Goal: Task Accomplishment & Management: Use online tool/utility

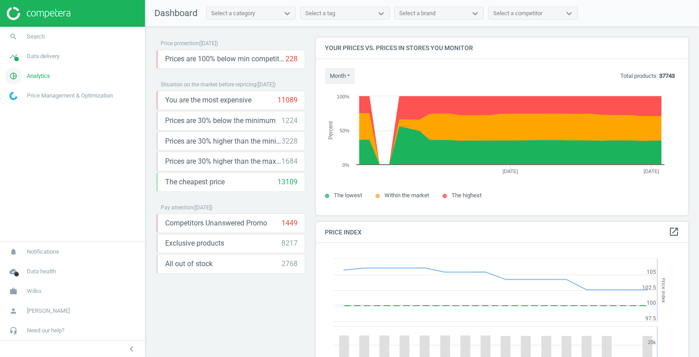
scroll to position [221, 380]
click at [43, 59] on span "Data delivery" at bounding box center [43, 56] width 33 height 8
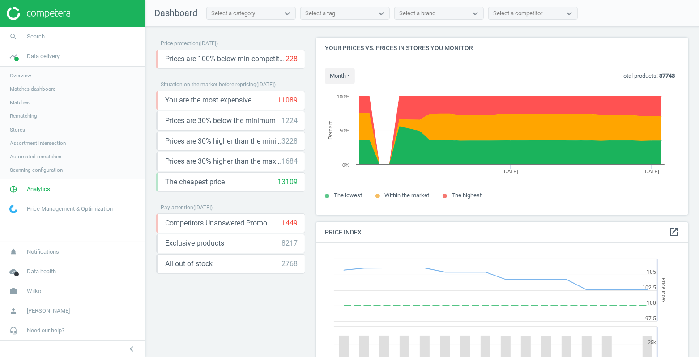
click at [34, 169] on span "Scanning configuration" at bounding box center [36, 169] width 53 height 7
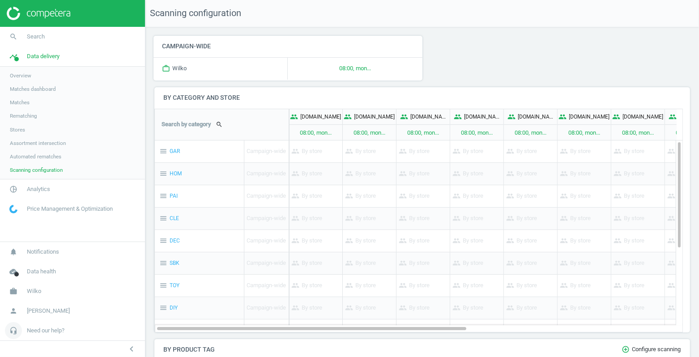
click at [49, 328] on span "Need our help?" at bounding box center [46, 330] width 38 height 8
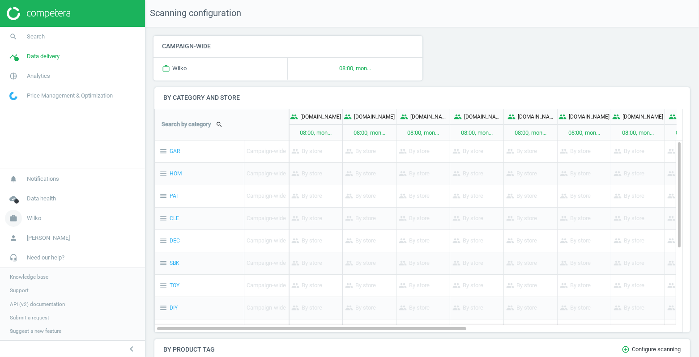
click at [35, 218] on span "Wilko" at bounding box center [34, 218] width 14 height 8
click at [29, 293] on span "Billing & usage statistics" at bounding box center [38, 291] width 57 height 7
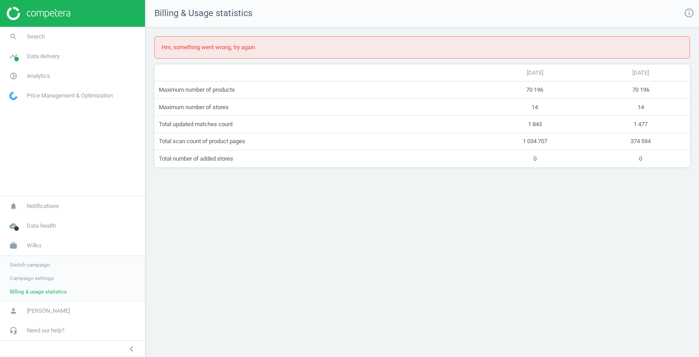
click at [40, 278] on span "Campaign settings" at bounding box center [32, 278] width 44 height 7
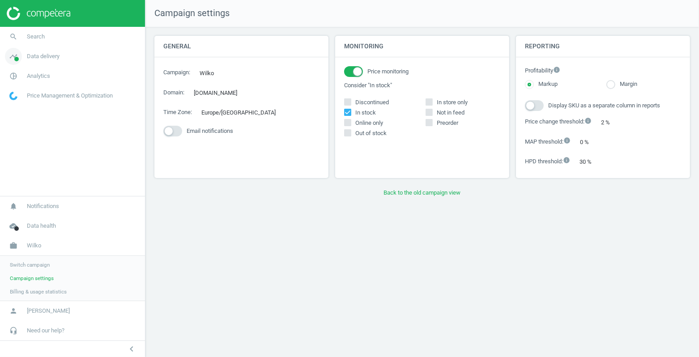
click at [41, 64] on link "timeline Data delivery" at bounding box center [72, 57] width 145 height 20
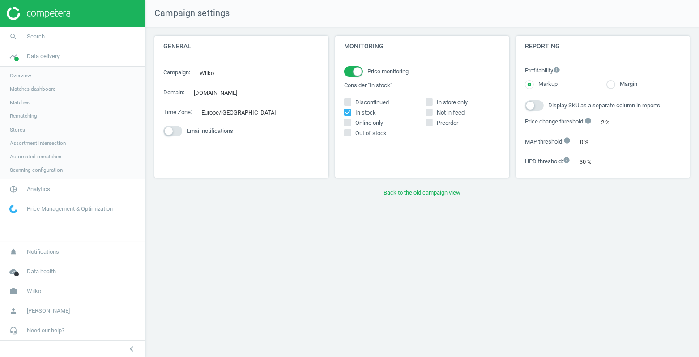
click at [20, 130] on span "Stores" at bounding box center [17, 129] width 15 height 7
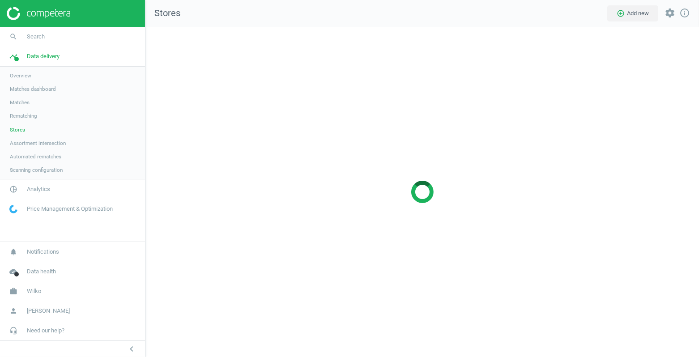
scroll to position [345, 569]
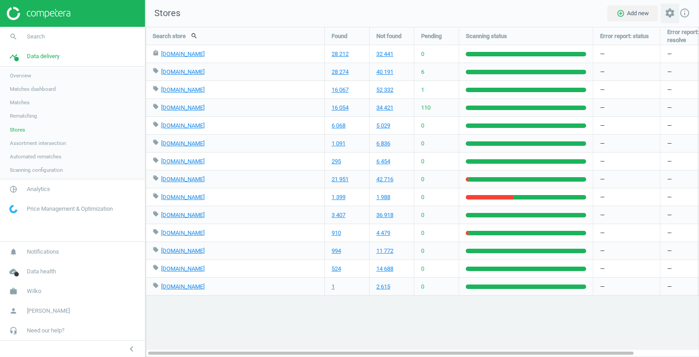
click at [674, 15] on icon "settings" at bounding box center [669, 13] width 11 height 11
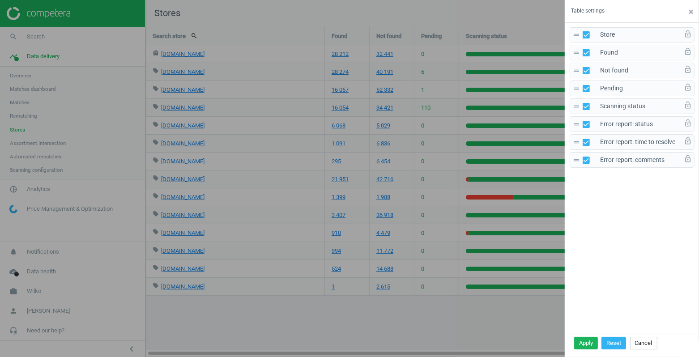
click at [383, 19] on div at bounding box center [349, 178] width 699 height 357
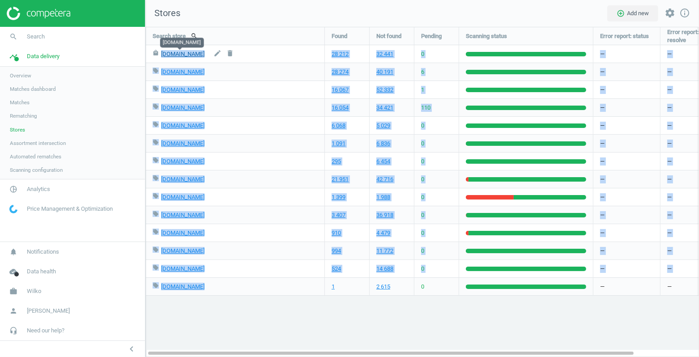
drag, startPoint x: 270, startPoint y: 289, endPoint x: 161, endPoint y: 53, distance: 260.7
click at [161, 27] on div "local_mall [DOMAIN_NAME] edit delete 28 212 32 441 0 — — — local_offer [DOMAIN_…" at bounding box center [422, 27] width 552 height 0
copy div "[DOMAIN_NAME] edit delete 28 212 32 441 0 — — — local_offer [DOMAIN_NAME] edit …"
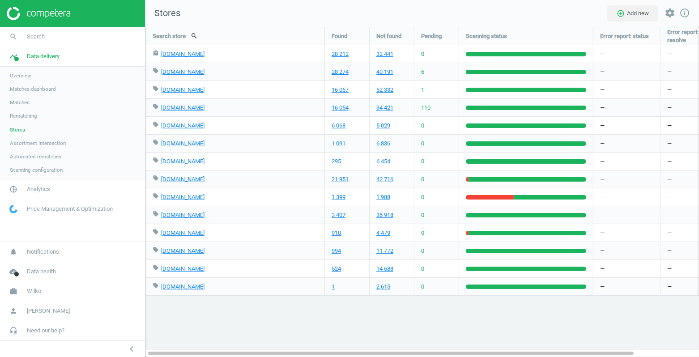
click at [224, 18] on nav "Stores add_circle_outline Add new settings info_outline" at bounding box center [421, 13] width 553 height 27
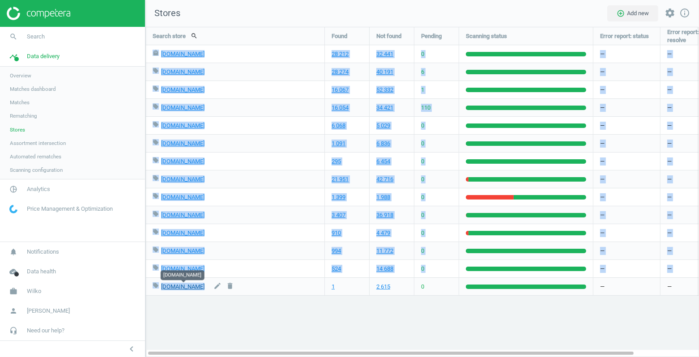
drag, startPoint x: 150, startPoint y: 51, endPoint x: 203, endPoint y: 282, distance: 237.5
click at [203, 27] on div "local_mall [DOMAIN_NAME] edit delete 28 212 32 441 0 — — — local_offer [DOMAIN_…" at bounding box center [422, 27] width 552 height 0
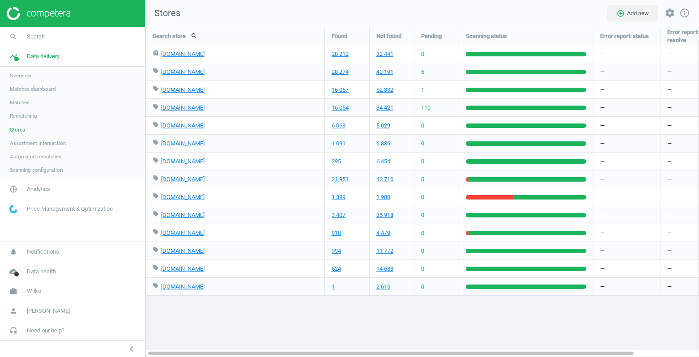
click at [221, 320] on div "Search store search Found Not found Pending Scanning status Error report: statu…" at bounding box center [421, 192] width 553 height 330
click at [22, 102] on span "Matches" at bounding box center [20, 102] width 20 height 7
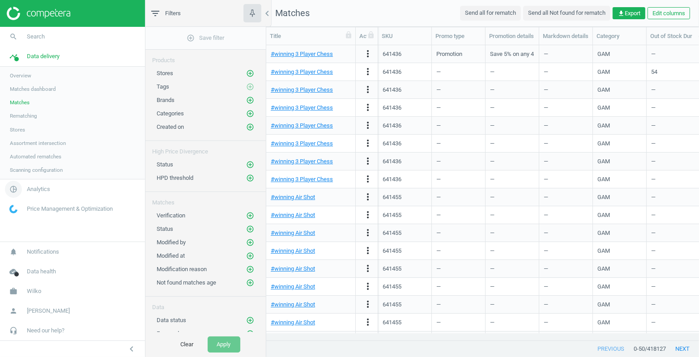
click at [36, 183] on link "pie_chart_outlined Analytics" at bounding box center [72, 189] width 145 height 20
click at [26, 108] on span "Products" at bounding box center [20, 108] width 21 height 7
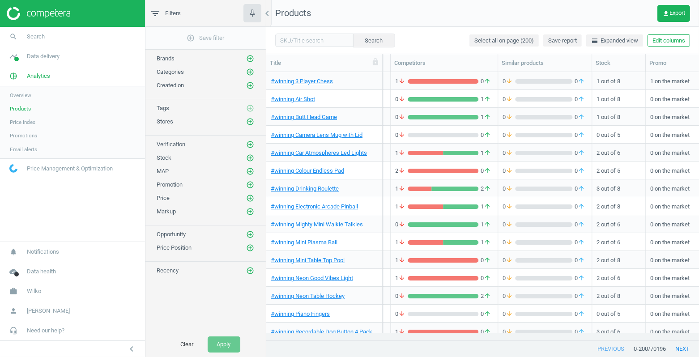
scroll to position [99, 0]
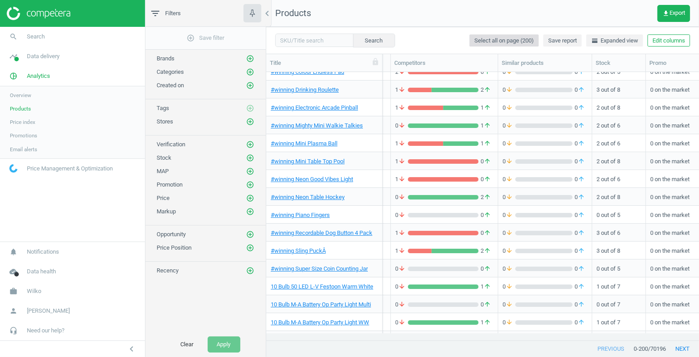
click at [506, 41] on span "Select all on page (200)" at bounding box center [503, 41] width 59 height 8
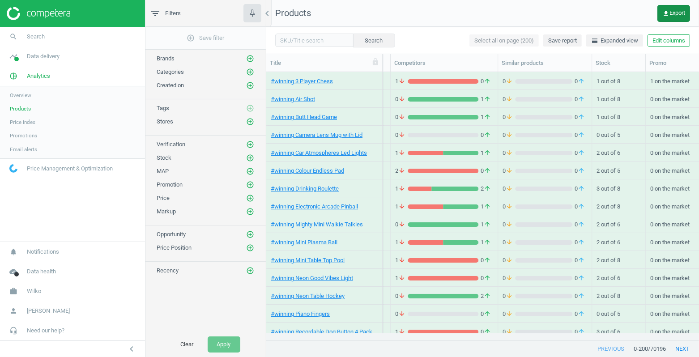
click at [662, 13] on icon "get_app" at bounding box center [665, 13] width 7 height 7
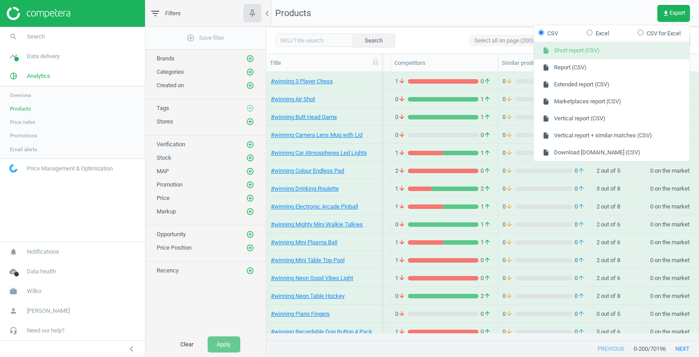
click at [597, 52] on button "insert_drive_file Short report (CSV)" at bounding box center [612, 50] width 156 height 17
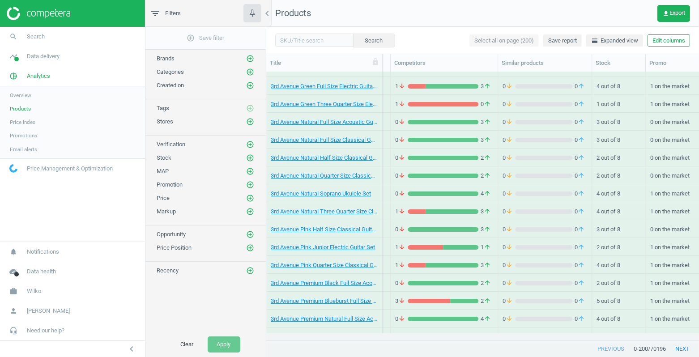
scroll to position [3317, 0]
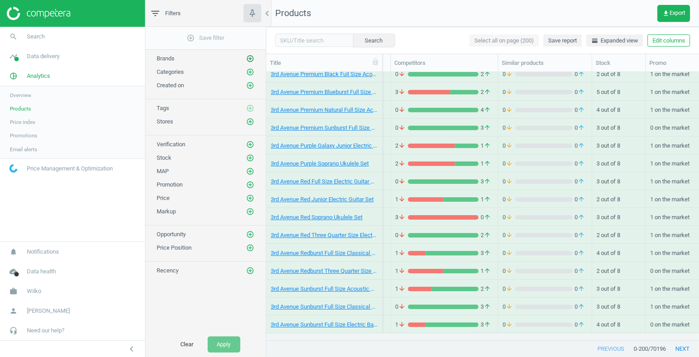
click at [252, 56] on icon "add_circle_outline" at bounding box center [250, 59] width 8 height 8
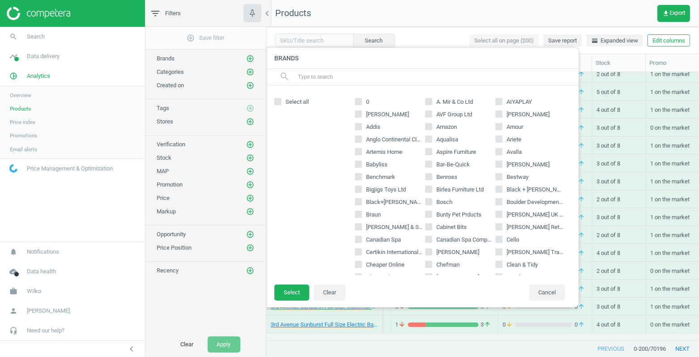
click at [360, 117] on icon at bounding box center [358, 113] width 7 height 7
click at [360, 117] on input "[PERSON_NAME]" at bounding box center [359, 114] width 6 height 6
checkbox input "true"
click at [296, 292] on button "Select" at bounding box center [291, 292] width 35 height 16
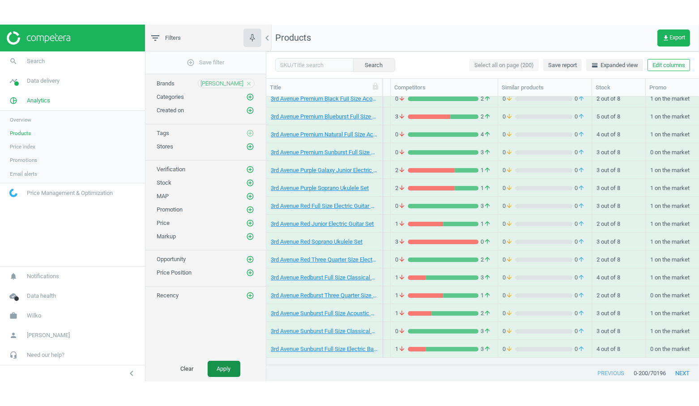
scroll to position [0, 0]
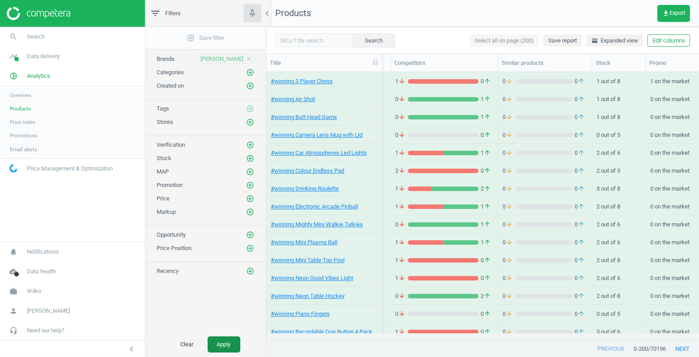
click at [222, 345] on button "Apply" at bounding box center [224, 344] width 33 height 16
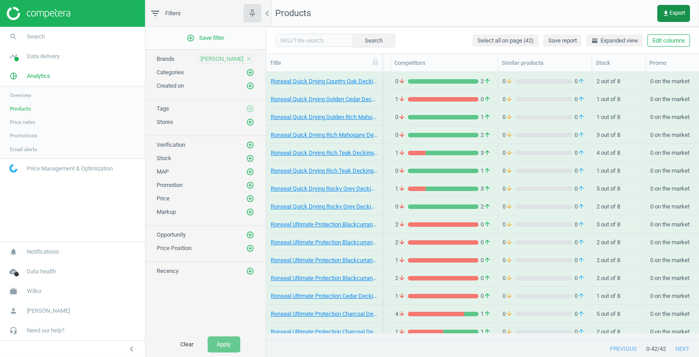
click at [669, 14] on span "get_app Export" at bounding box center [673, 13] width 23 height 7
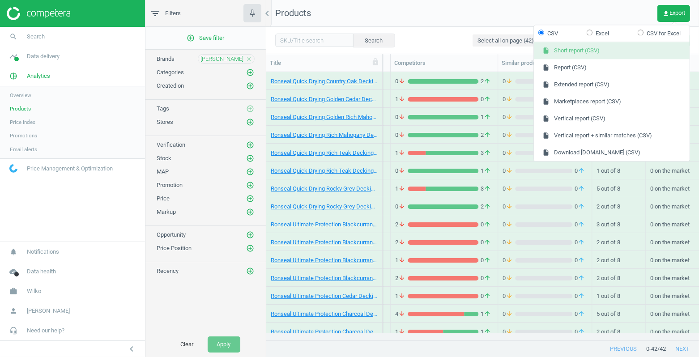
click at [596, 49] on button "insert_drive_file Short report (CSV)" at bounding box center [612, 50] width 156 height 17
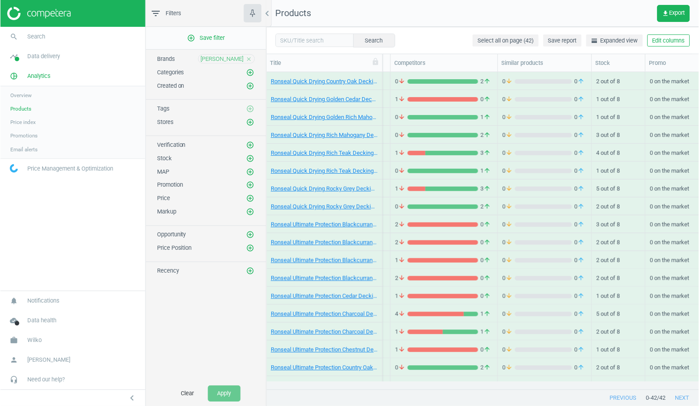
scroll to position [0, 180]
